Goal: Information Seeking & Learning: Learn about a topic

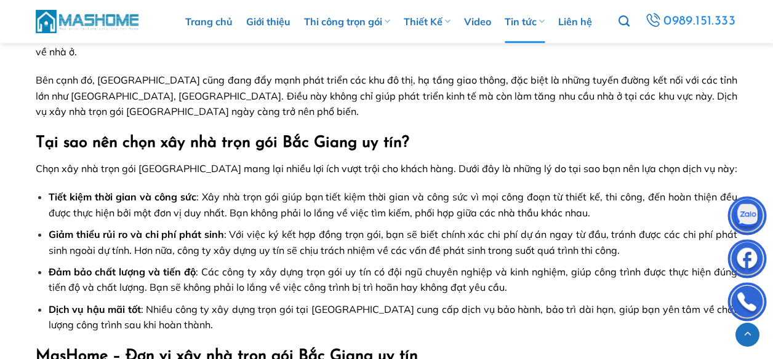
scroll to position [944, 0]
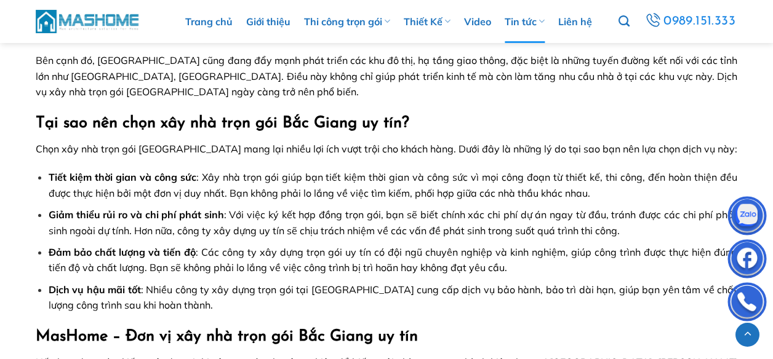
click at [750, 214] on img at bounding box center [747, 217] width 37 height 37
click at [51, 207] on li "Giảm thiểu rủi ro và chi phí phát sinh : Với việc ký kết hợp đồng trọn gói, bạn…" at bounding box center [393, 222] width 689 height 31
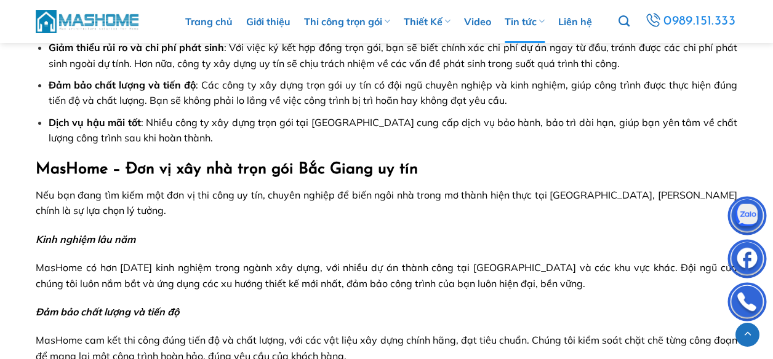
scroll to position [1129, 0]
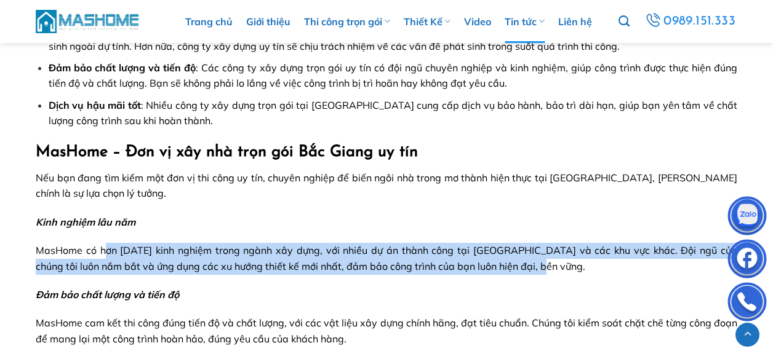
drag, startPoint x: 103, startPoint y: 218, endPoint x: 550, endPoint y: 234, distance: 447.1
click at [550, 243] on p "MasHome có hơn [DATE] kinh nghiệm trong ngành xây dựng, với nhiều dự án thành c…" at bounding box center [387, 258] width 702 height 31
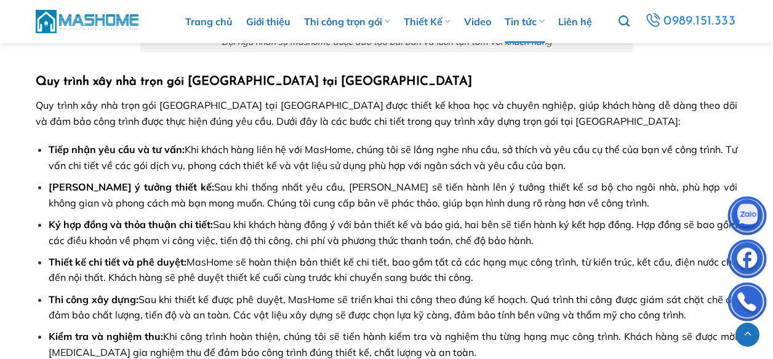
scroll to position [2022, 0]
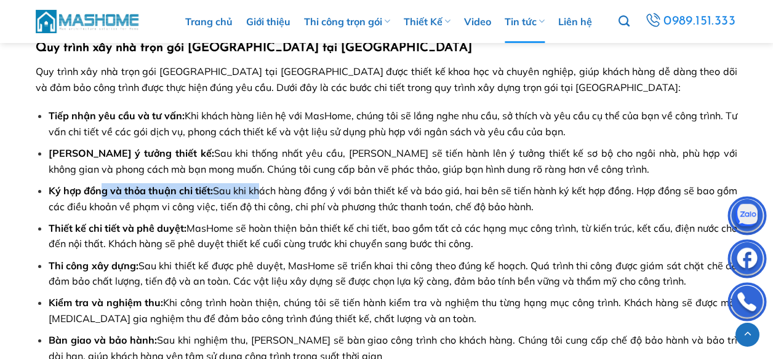
drag, startPoint x: 95, startPoint y: 160, endPoint x: 261, endPoint y: 166, distance: 166.3
click at [261, 183] on li "Ký hợp đồng và thỏa thuận chi tiết: Sau khi khách hàng đồng ý với bản thiết kế …" at bounding box center [393, 198] width 689 height 31
drag, startPoint x: 74, startPoint y: 198, endPoint x: 499, endPoint y: 214, distance: 425.0
click at [499, 221] on li "Thiết kế chi tiết và phê duyệt: MasHome sẽ hoàn thiện bản thiết kế chi tiết, ba…" at bounding box center [393, 236] width 689 height 31
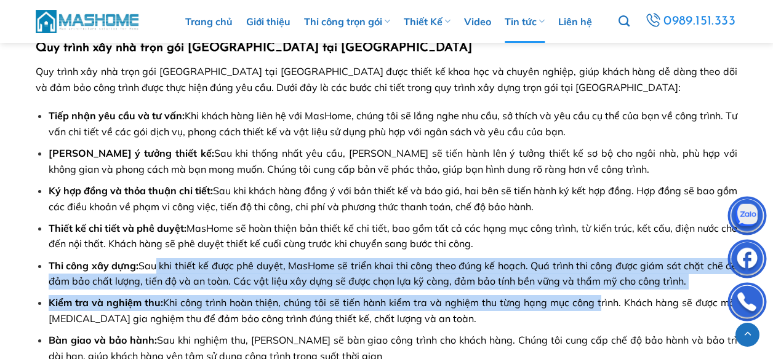
drag, startPoint x: 155, startPoint y: 232, endPoint x: 597, endPoint y: 260, distance: 442.8
click at [597, 260] on ul "Tiếp nhận yêu cầu và tư vấn: Khi khách hàng liên hệ với MasHome, chúng tôi sẽ l…" at bounding box center [387, 236] width 702 height 256
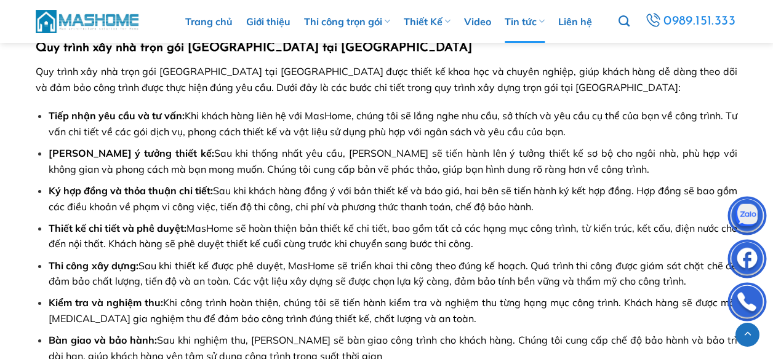
click at [315, 297] on span "Kiểm tra và nghiệm thu: Khi công trình hoàn thiện, chúng tôi sẽ tiến hành kiểm …" at bounding box center [393, 311] width 689 height 28
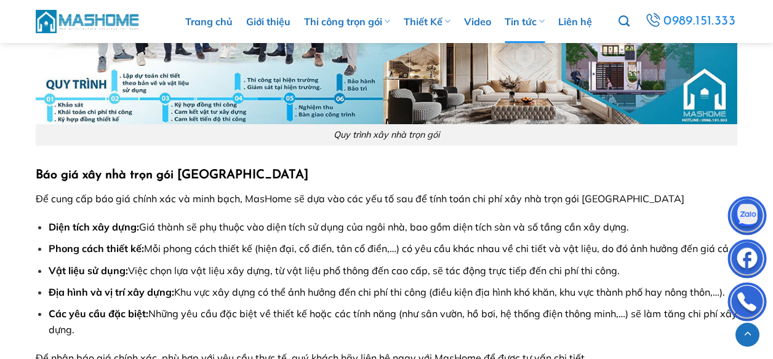
scroll to position [2638, 0]
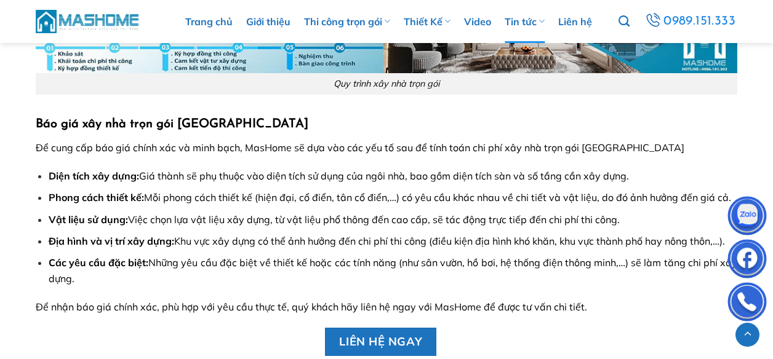
drag, startPoint x: 145, startPoint y: 153, endPoint x: 740, endPoint y: 153, distance: 595.7
drag, startPoint x: 145, startPoint y: 178, endPoint x: 673, endPoint y: 168, distance: 527.5
click at [673, 212] on li "Vật liệu sử dụng: Việc chọn lựa vật liệu xây dựng, từ vật liệu phổ thông đến ca…" at bounding box center [393, 220] width 689 height 16
drag, startPoint x: 172, startPoint y: 193, endPoint x: 745, endPoint y: 184, distance: 573.0
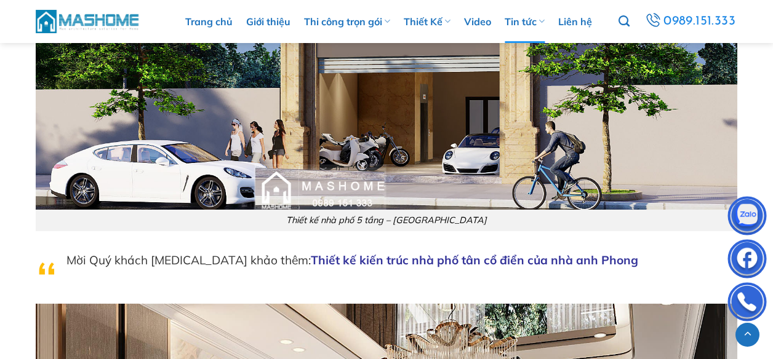
scroll to position [3684, 0]
